Goal: Transaction & Acquisition: Purchase product/service

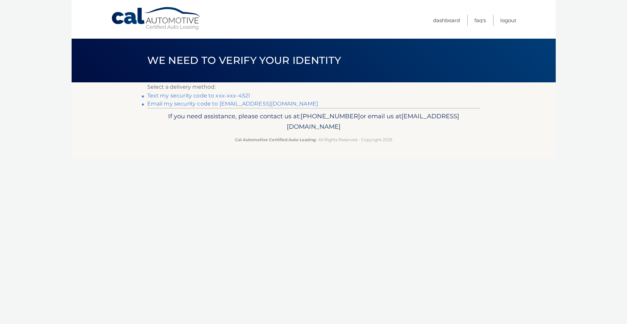
click at [233, 94] on link "Text my security code to xxx-xxx-4521" at bounding box center [198, 95] width 103 height 6
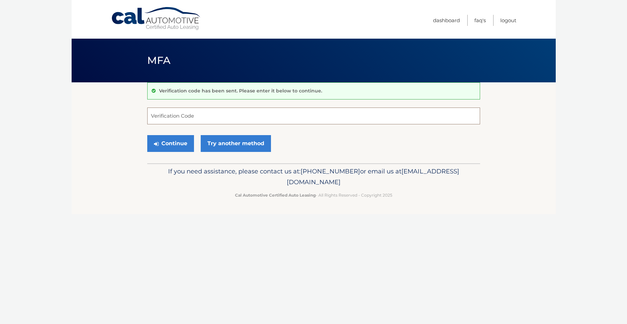
click at [173, 117] on input "Verification Code" at bounding box center [313, 116] width 333 height 17
type input "539710"
click at [147, 135] on button "Continue" at bounding box center [170, 143] width 47 height 17
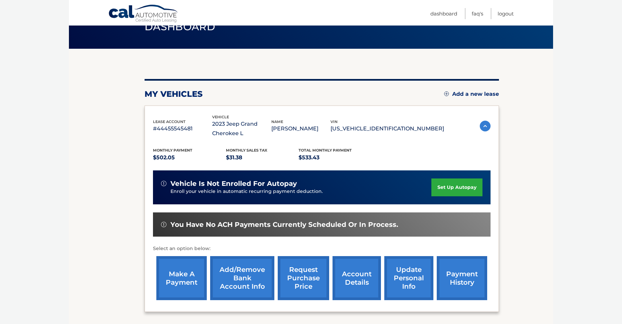
scroll to position [67, 0]
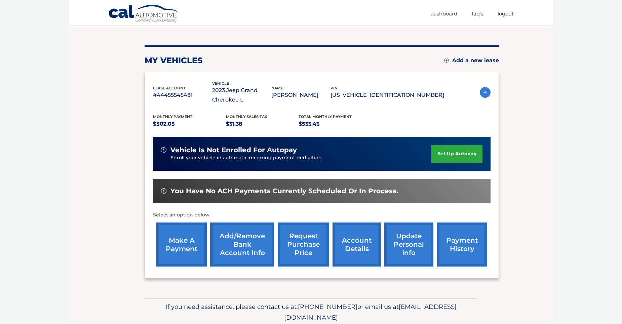
click at [189, 247] on link "make a payment" at bounding box center [181, 244] width 50 height 44
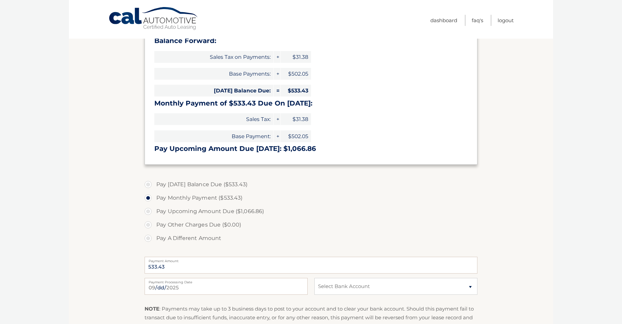
scroll to position [101, 0]
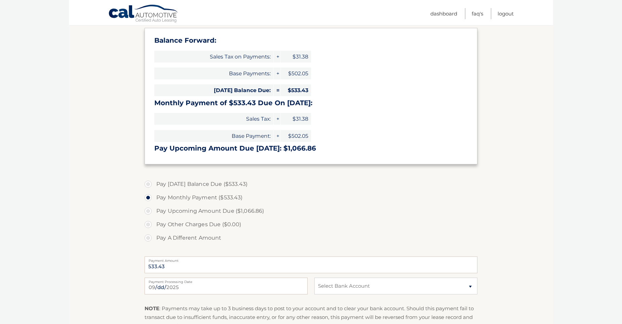
click at [147, 182] on label "Pay Today's Balance Due ($533.43)" at bounding box center [310, 183] width 333 height 13
click at [147, 182] on input "Pay Today's Balance Due ($533.43)" at bounding box center [150, 182] width 7 height 11
radio input "true"
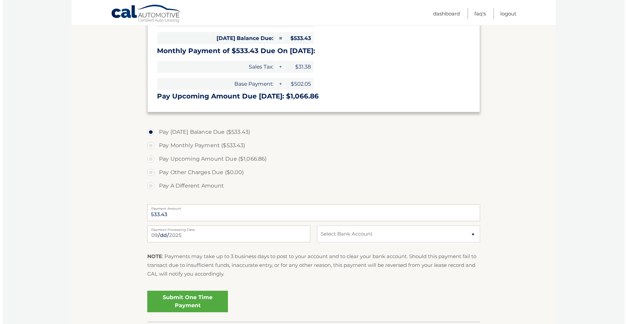
scroll to position [168, 0]
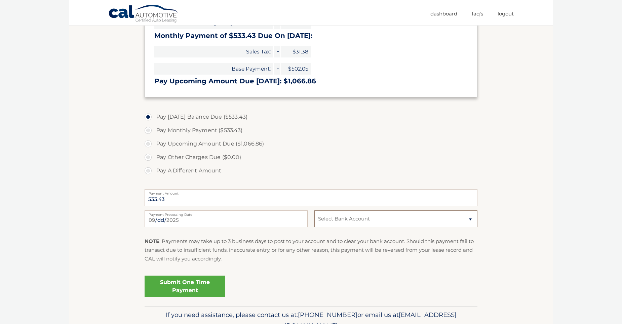
click at [468, 218] on select "Select Bank Account Checking BANK OF AMERICA, N.A. *****0036 Checking SANTANDER…" at bounding box center [395, 218] width 163 height 17
select select "NDU1OWNlMzUtY2FiNS00NTg1LTg5MjktMDQzODhkMGUyYTRm"
click at [314, 210] on select "Select Bank Account Checking BANK OF AMERICA, N.A. *****0036 Checking SANTANDER…" at bounding box center [395, 218] width 163 height 17
click at [193, 286] on link "Submit One Time Payment" at bounding box center [184, 287] width 81 height 22
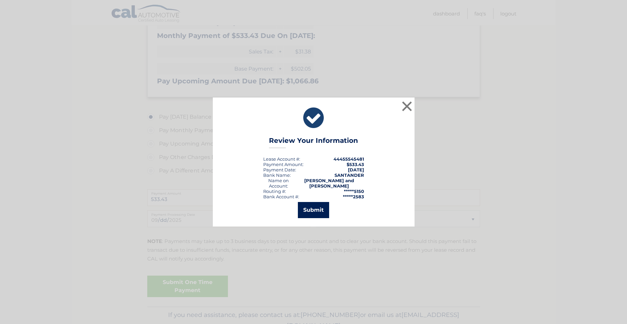
click at [318, 210] on button "Submit" at bounding box center [313, 210] width 31 height 16
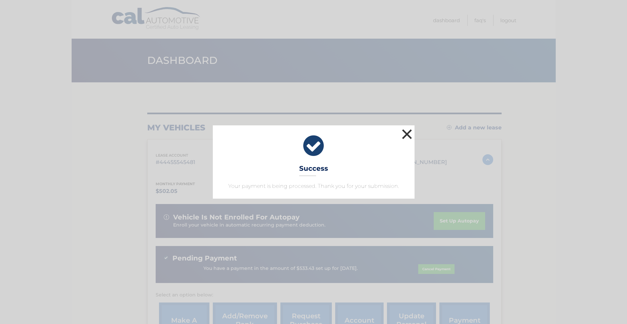
click at [407, 132] on button "×" at bounding box center [406, 133] width 13 height 13
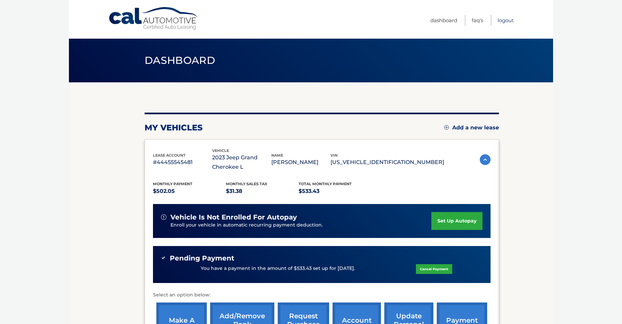
click at [504, 20] on link "Logout" at bounding box center [505, 20] width 16 height 11
